Goal: Task Accomplishment & Management: Use online tool/utility

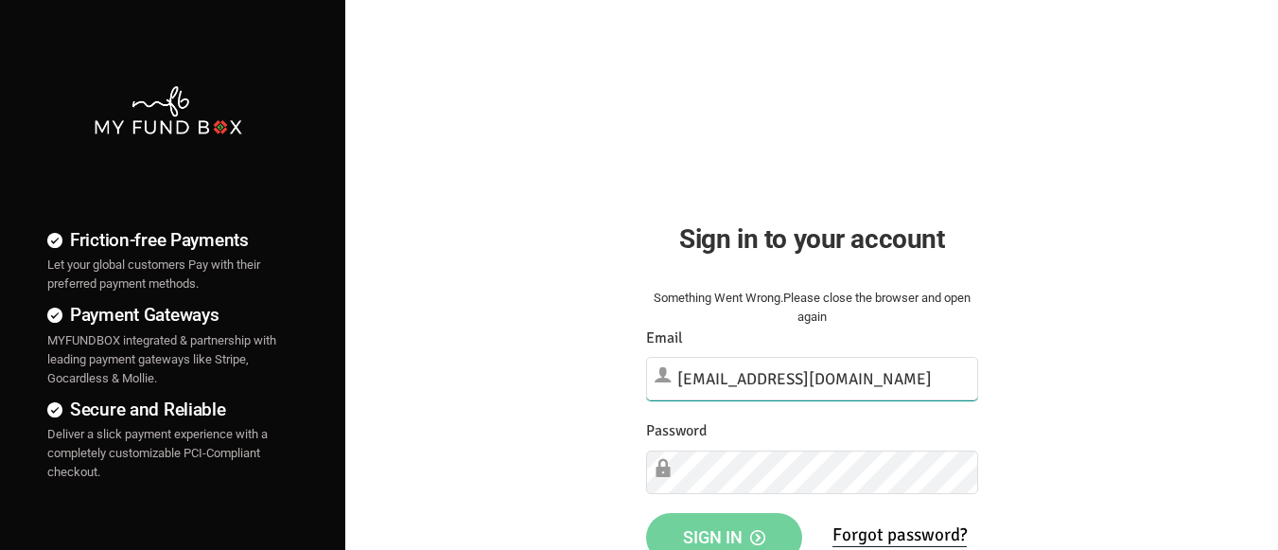
type input "[EMAIL_ADDRESS][DOMAIN_NAME]"
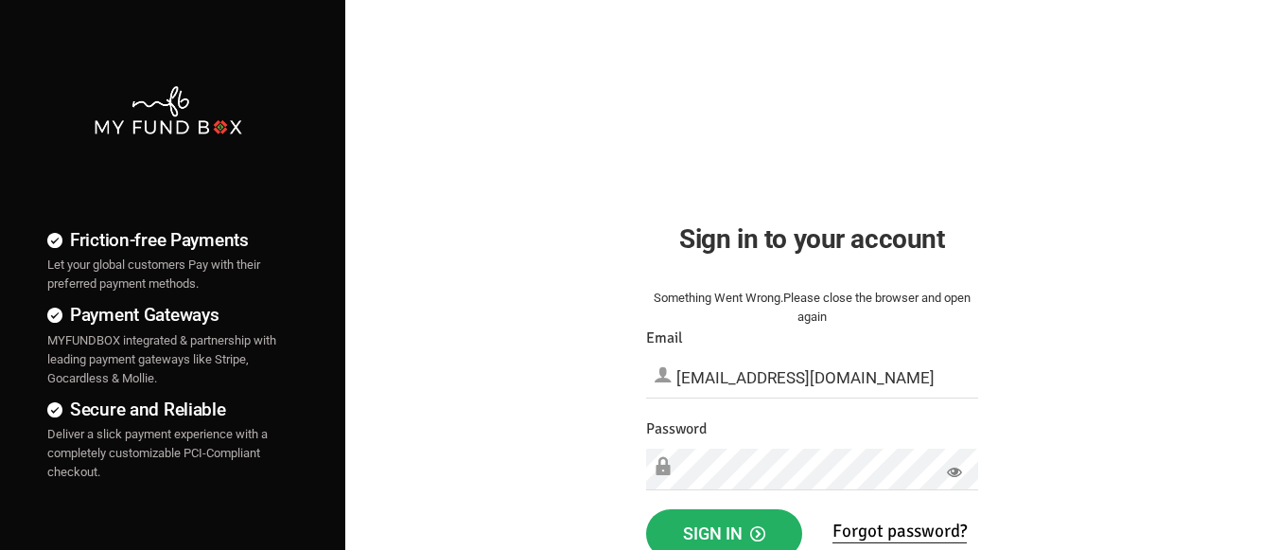
click at [724, 529] on span "Sign in" at bounding box center [724, 533] width 82 height 20
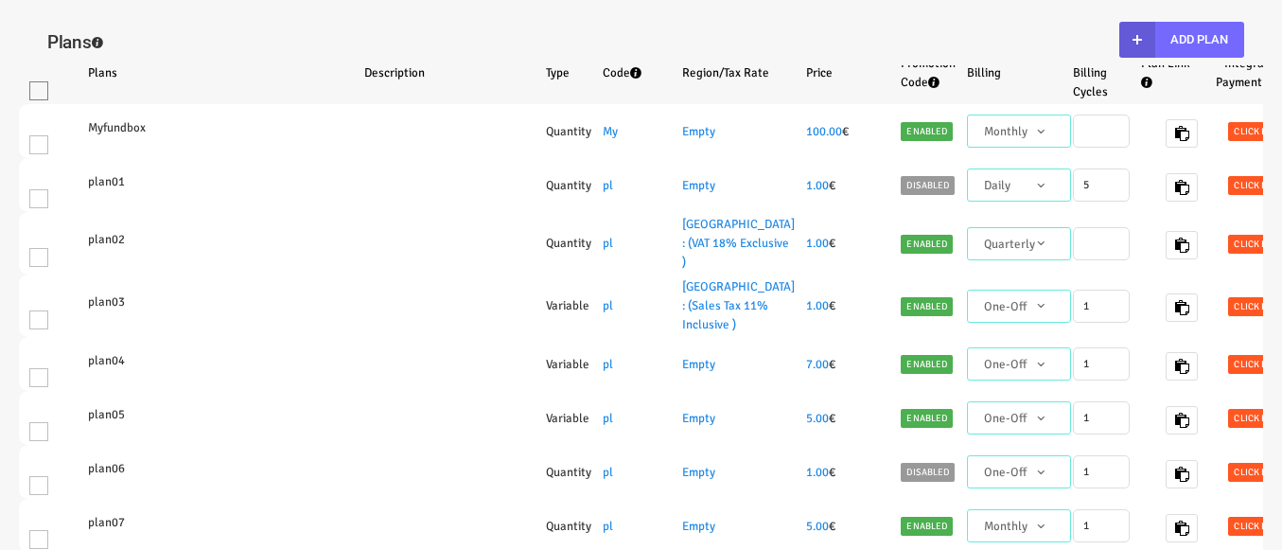
select select "100"
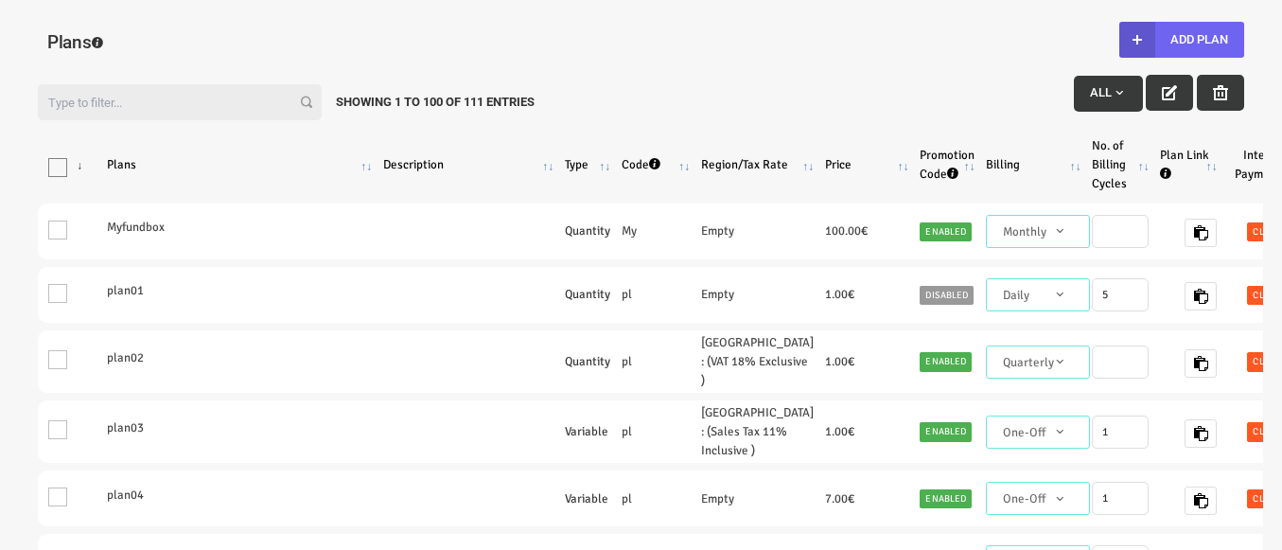
click at [1181, 40] on button "Add Plan" at bounding box center [1181, 40] width 125 height 36
type input "100"
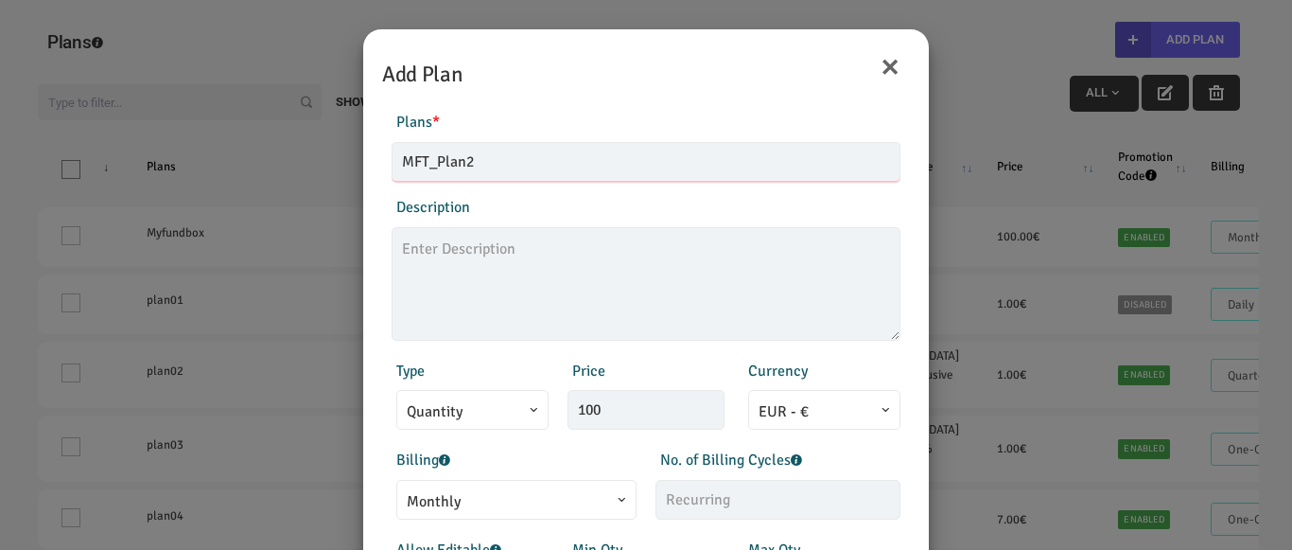
type input "MFT_Plan2"
type textarea "MFT_Plan2_description"
click at [507, 499] on span "Monthly" at bounding box center [516, 502] width 219 height 24
